Goal: Transaction & Acquisition: Subscribe to service/newsletter

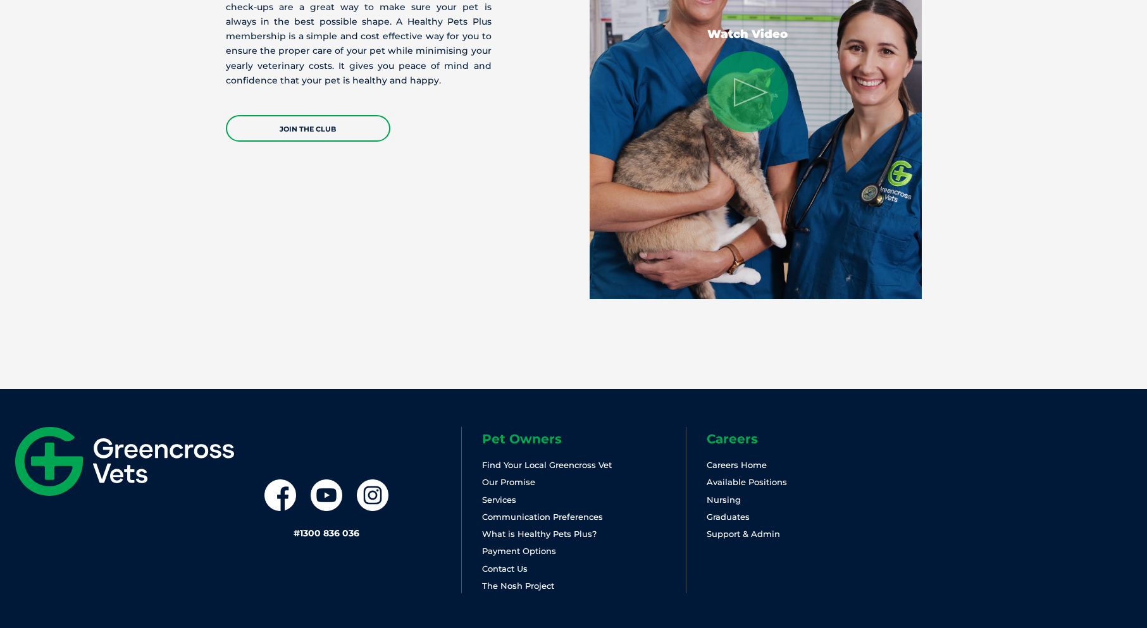
scroll to position [2594, 0]
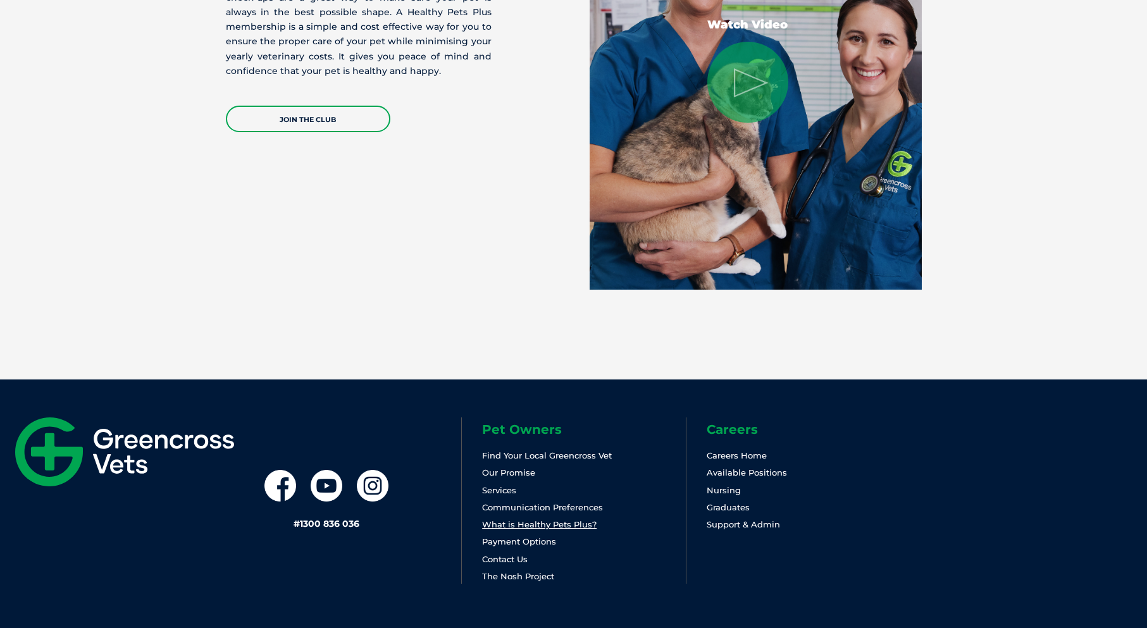
click at [503, 523] on link "What is Healthy Pets Plus?" at bounding box center [539, 525] width 115 height 10
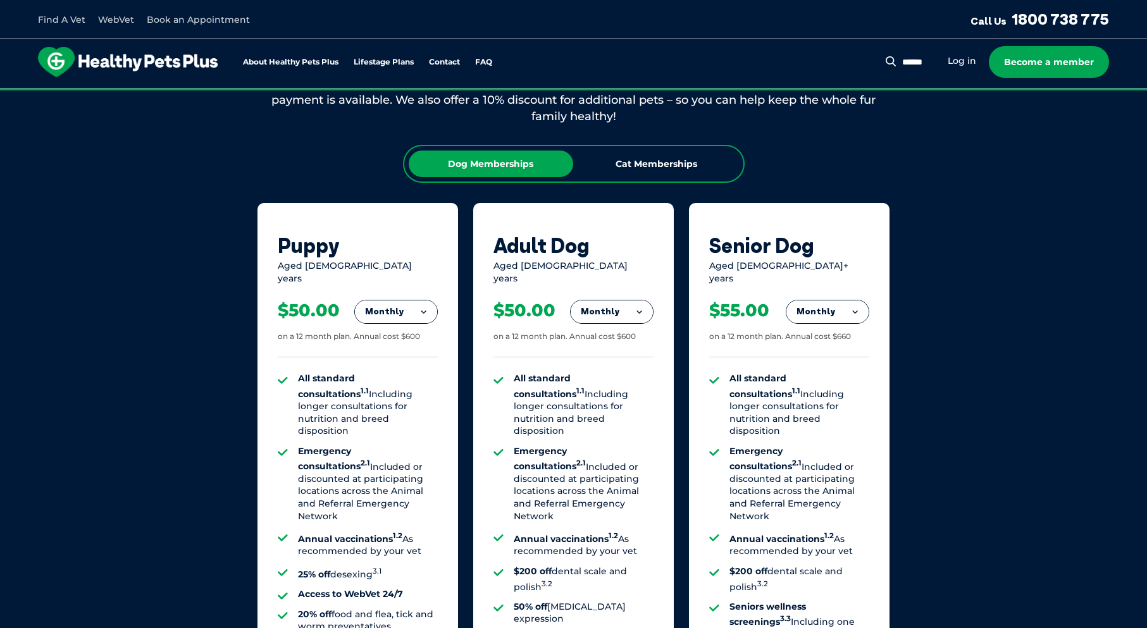
scroll to position [759, 0]
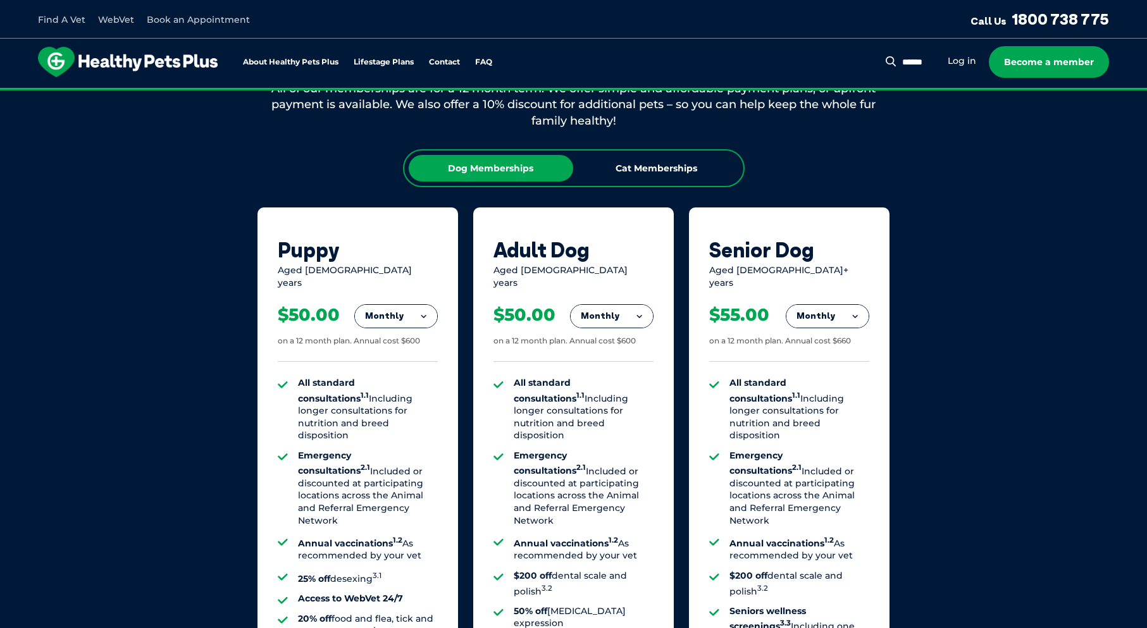
click at [637, 308] on button "Monthly" at bounding box center [612, 316] width 82 height 23
click at [613, 394] on li "Yearly" at bounding box center [612, 404] width 82 height 30
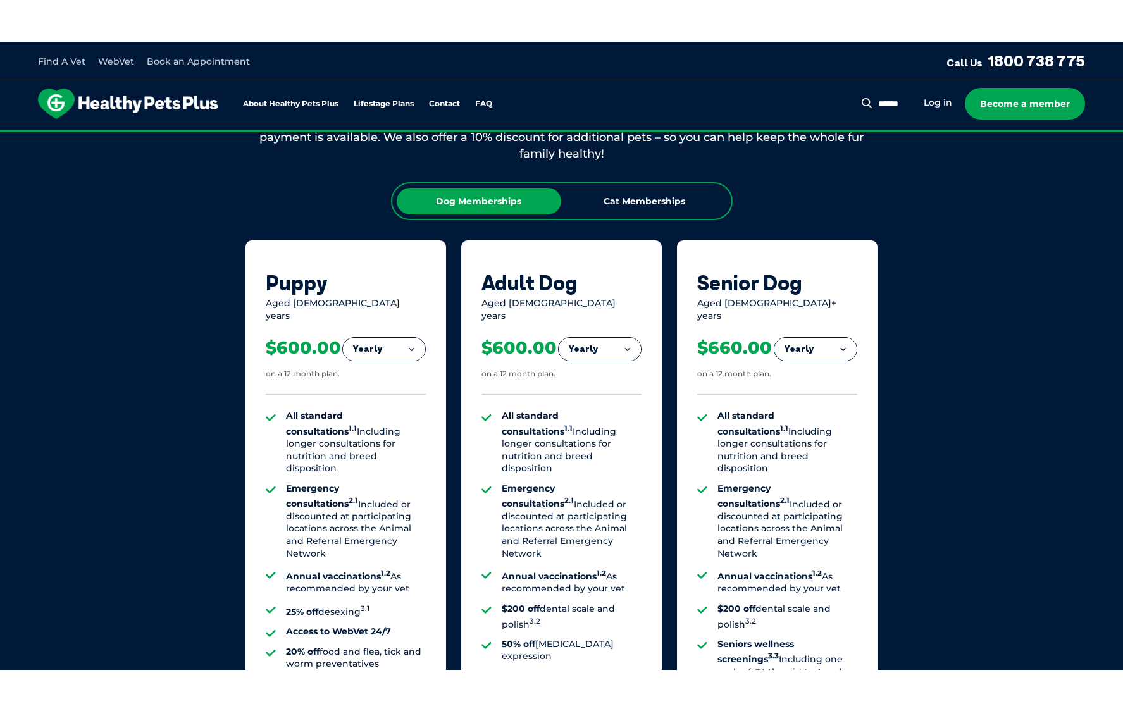
scroll to position [886, 0]
